Goal: Transaction & Acquisition: Purchase product/service

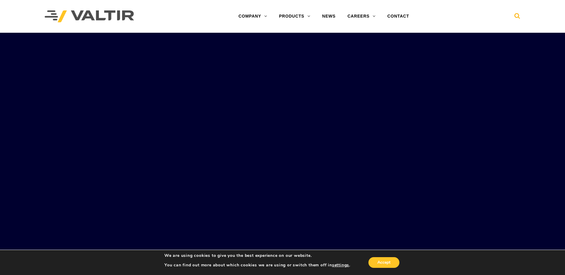
click at [514, 15] on icon at bounding box center [517, 17] width 6 height 9
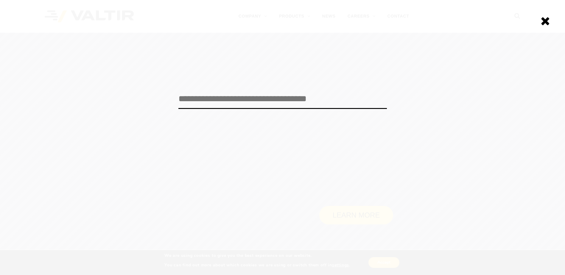
click at [214, 98] on input "search" at bounding box center [282, 99] width 208 height 20
type input "**********"
click input "******" at bounding box center [0, 0] width 0 height 0
